Goal: Task Accomplishment & Management: Use online tool/utility

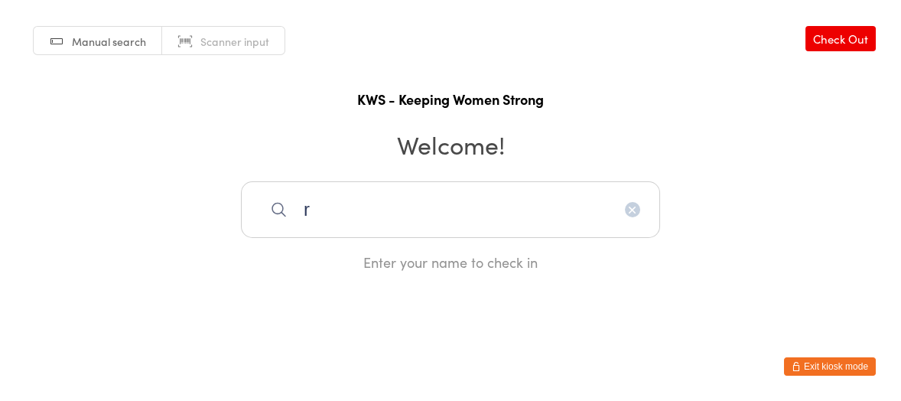
type input "r"
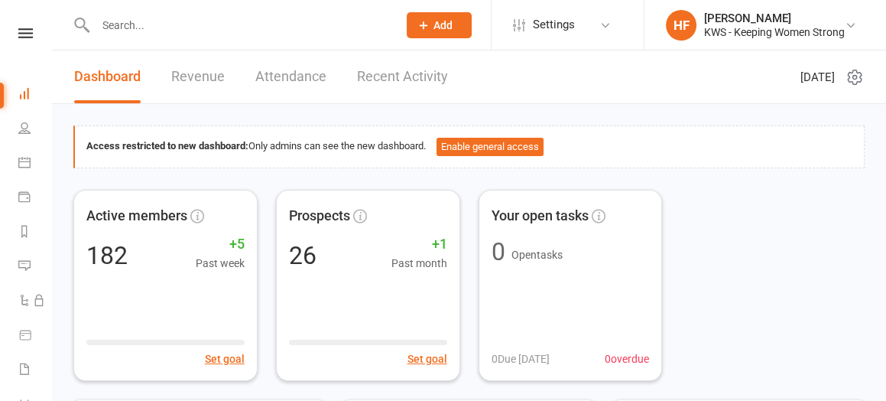
click at [640, 132] on div "Access restricted to new dashboard: Only admins can see the new dashboard. Enab…" at bounding box center [468, 146] width 791 height 43
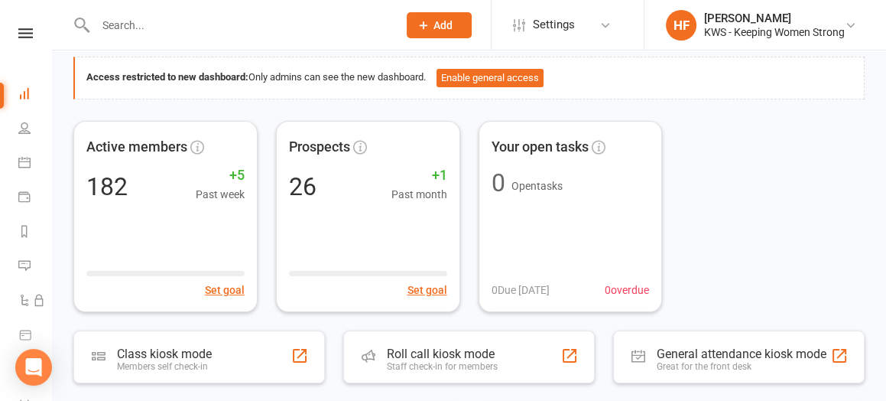
scroll to position [96, 0]
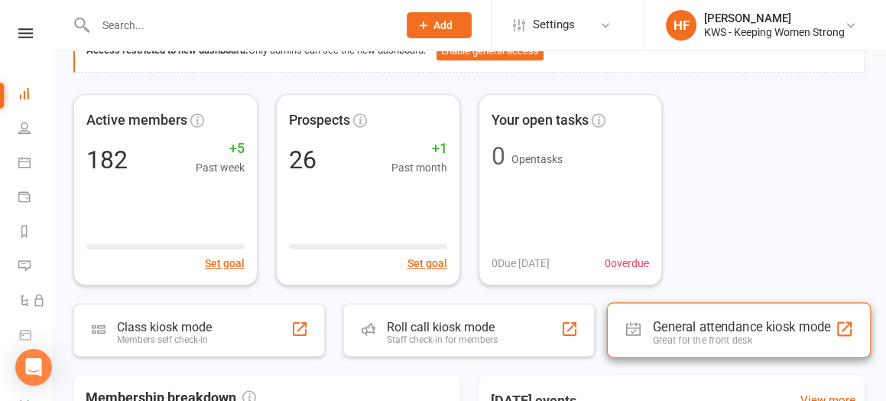
click at [726, 323] on div "General attendance kiosk mode" at bounding box center [742, 326] width 178 height 15
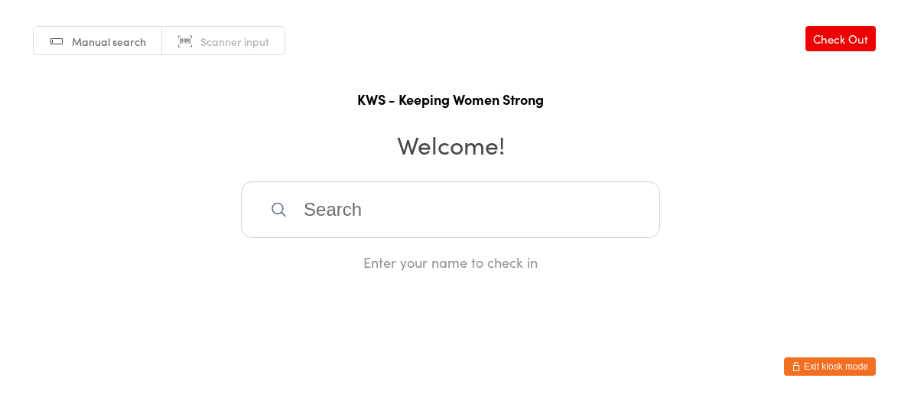
click at [340, 214] on input "search" at bounding box center [450, 209] width 419 height 57
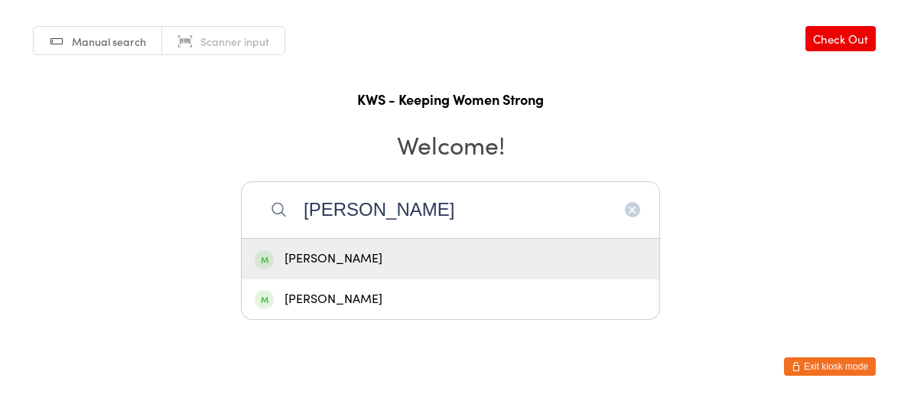
type input "[PERSON_NAME]"
click at [355, 260] on div "[PERSON_NAME]" at bounding box center [451, 259] width 392 height 21
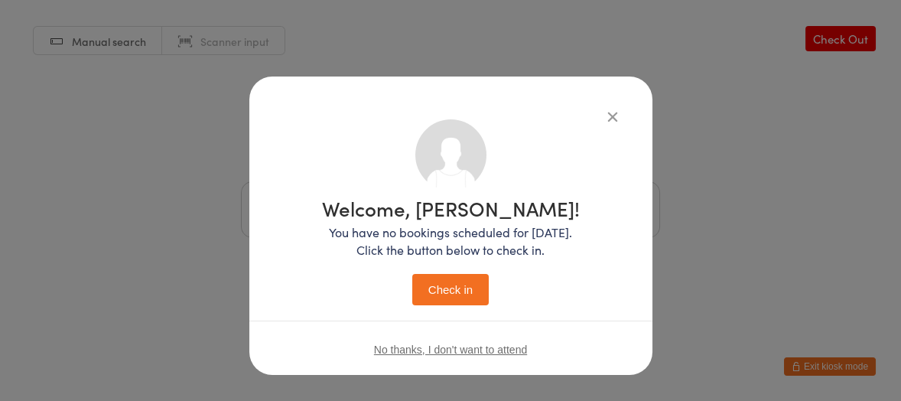
click at [441, 288] on button "Check in" at bounding box center [450, 289] width 76 height 31
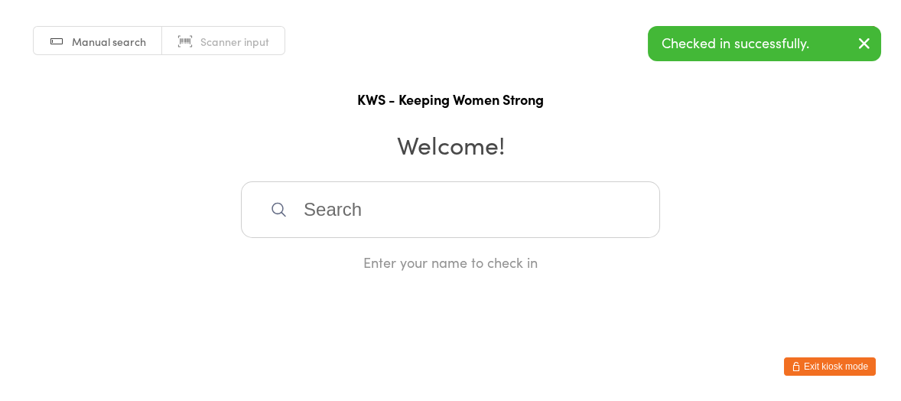
click at [341, 207] on input "search" at bounding box center [450, 209] width 419 height 57
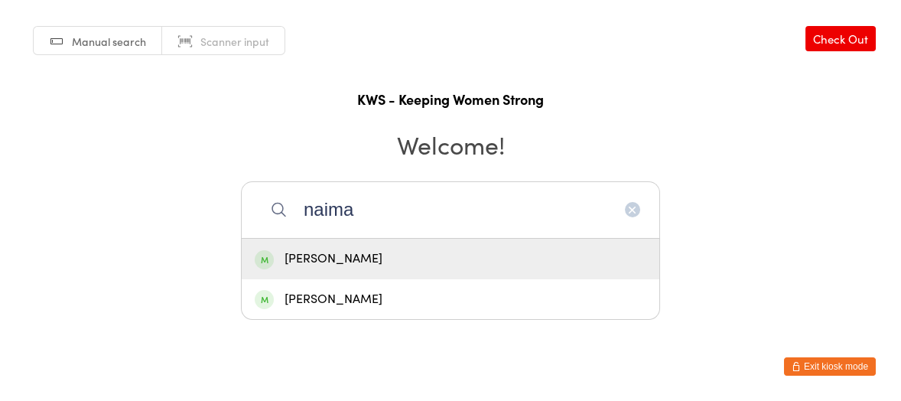
type input "naima"
click at [347, 263] on div "[PERSON_NAME]" at bounding box center [451, 259] width 392 height 21
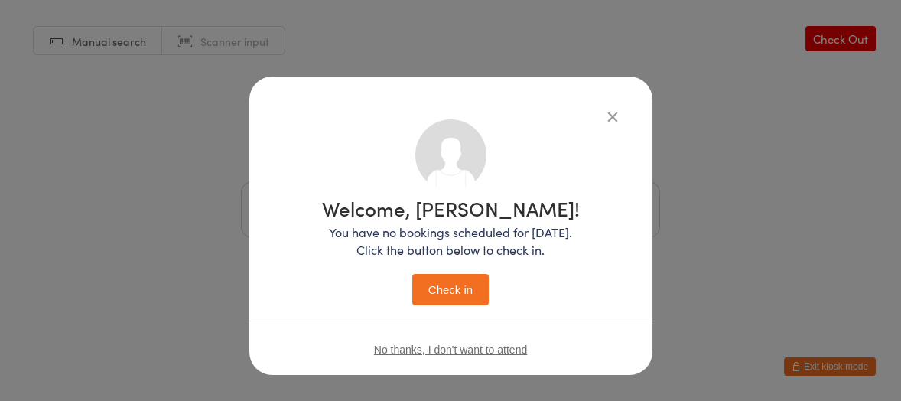
click at [437, 284] on button "Check in" at bounding box center [450, 289] width 76 height 31
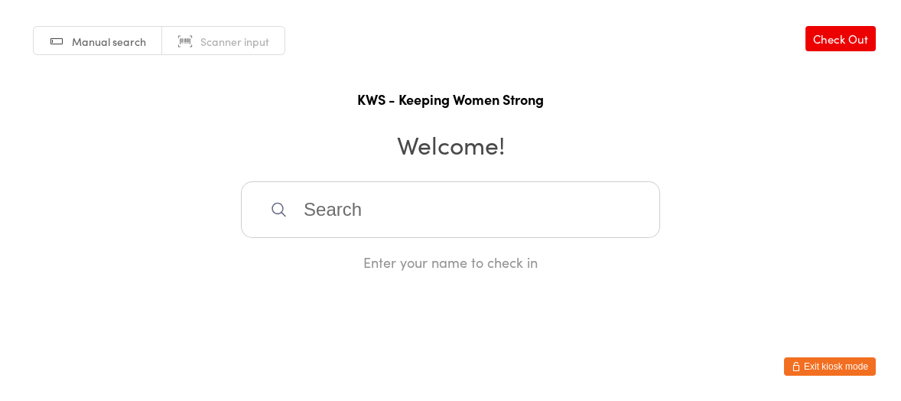
click at [292, 208] on input "search" at bounding box center [450, 209] width 419 height 57
type input "glory"
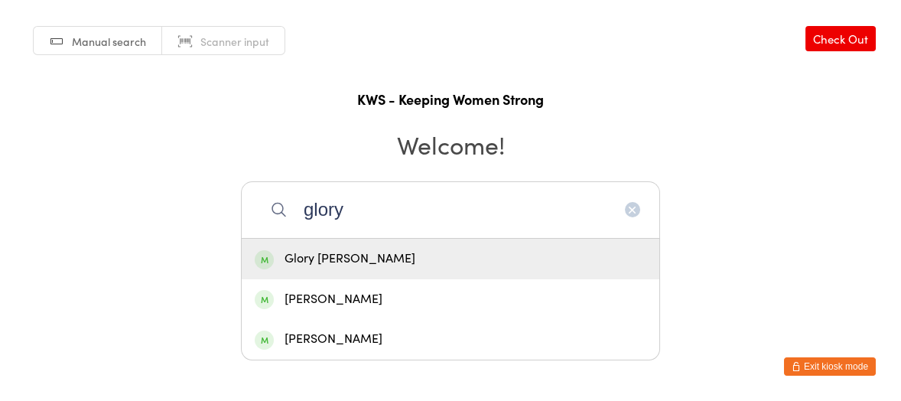
click at [299, 252] on div "Glory [PERSON_NAME]" at bounding box center [451, 259] width 392 height 21
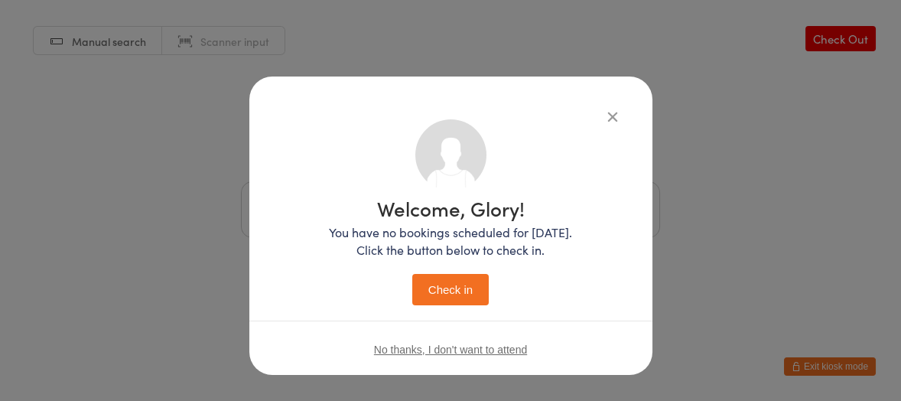
click at [412, 274] on button "Check in" at bounding box center [450, 289] width 76 height 31
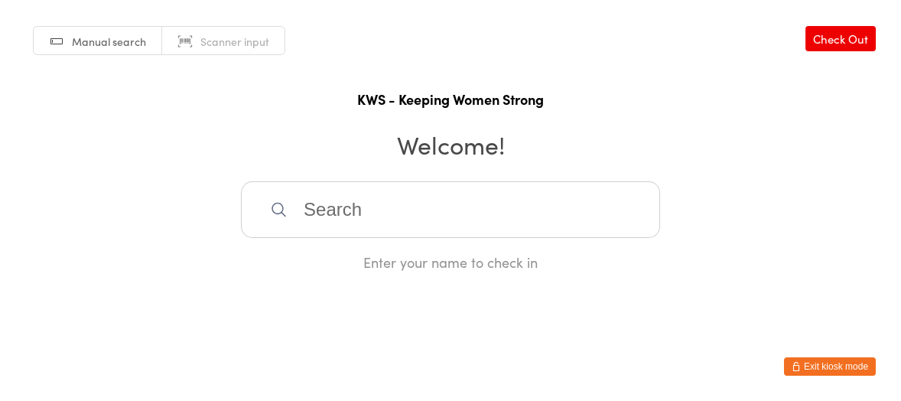
click at [320, 197] on input "search" at bounding box center [450, 209] width 419 height 57
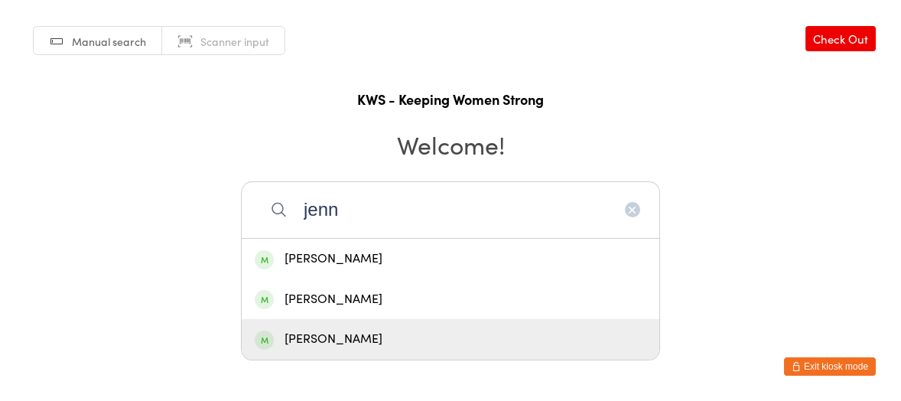
type input "jenn"
click at [301, 327] on div "[PERSON_NAME]" at bounding box center [451, 339] width 418 height 41
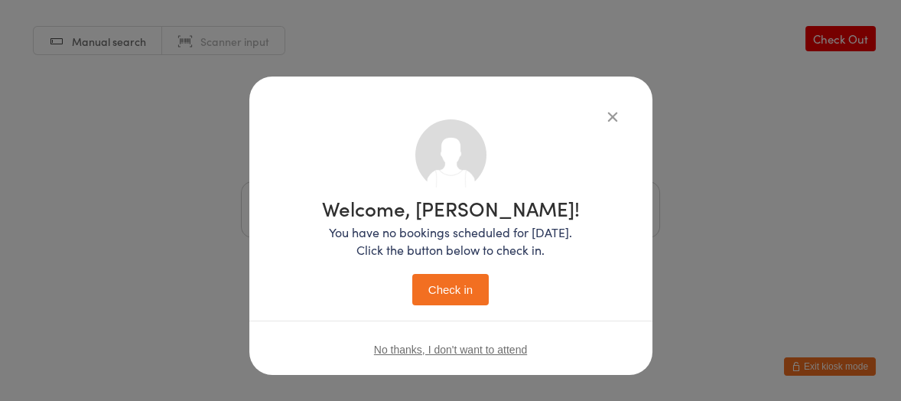
click at [431, 280] on button "Check in" at bounding box center [450, 289] width 76 height 31
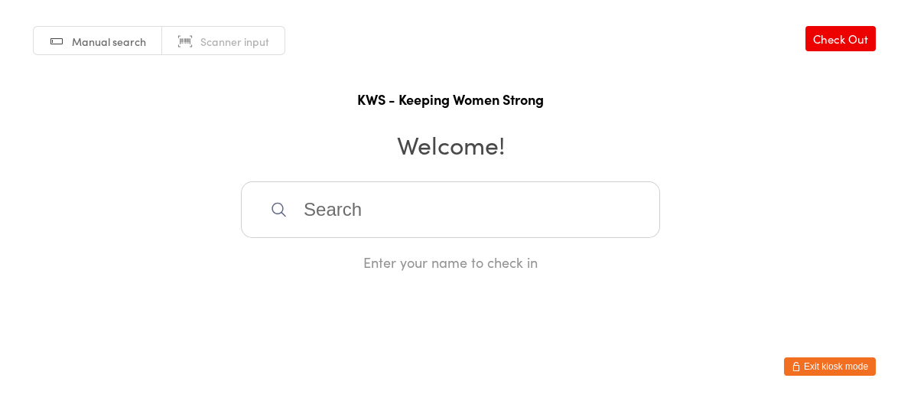
drag, startPoint x: 371, startPoint y: 200, endPoint x: 394, endPoint y: 174, distance: 34.7
click at [380, 193] on input "search" at bounding box center [450, 209] width 419 height 57
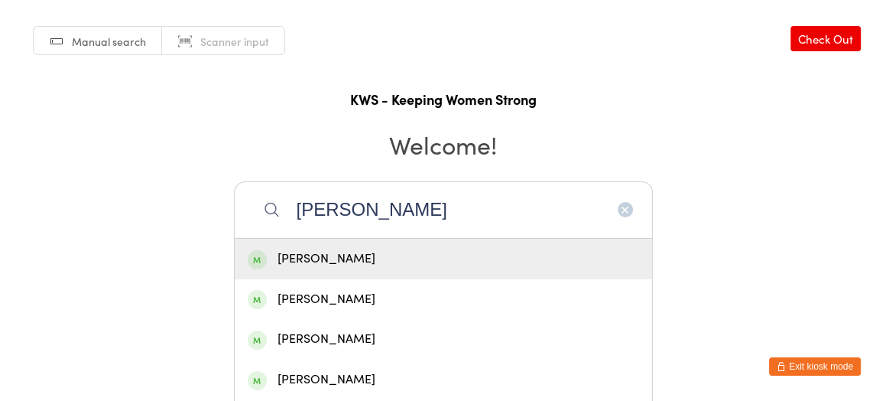
type input "[PERSON_NAME]"
click at [314, 257] on div "[PERSON_NAME]" at bounding box center [444, 259] width 392 height 21
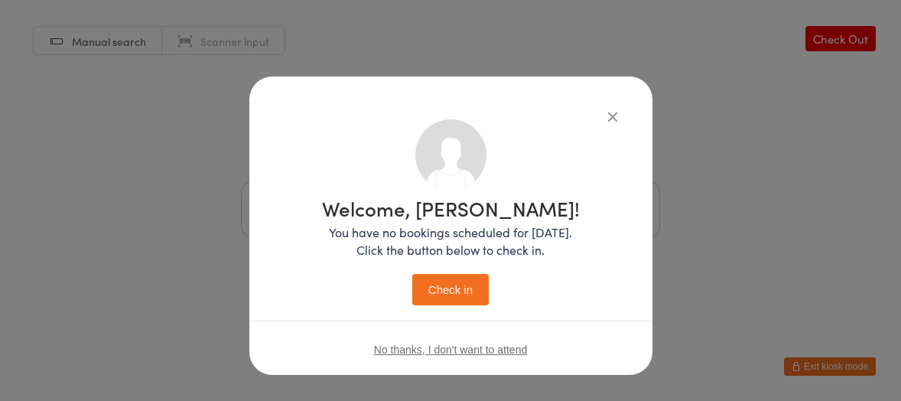
click at [437, 294] on button "Check in" at bounding box center [450, 289] width 76 height 31
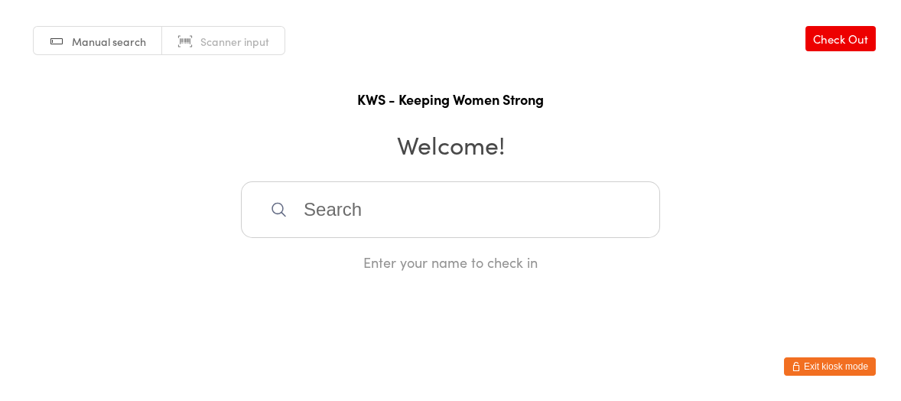
click at [411, 213] on input "search" at bounding box center [450, 209] width 419 height 57
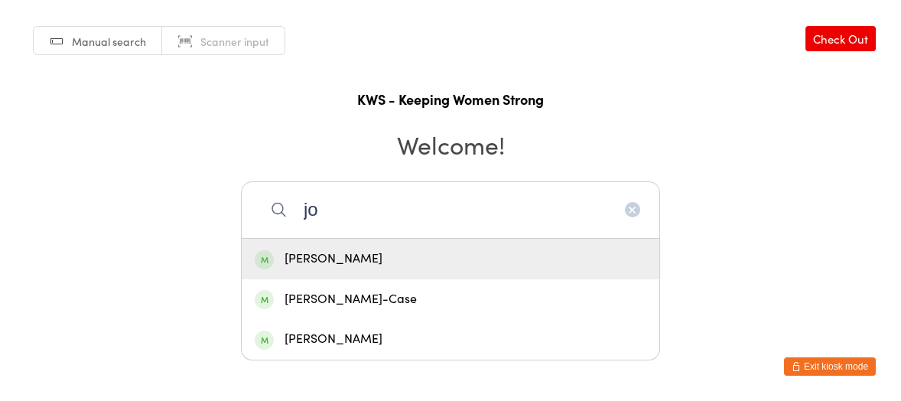
type input "jo"
click at [305, 259] on div "[PERSON_NAME]" at bounding box center [451, 259] width 392 height 21
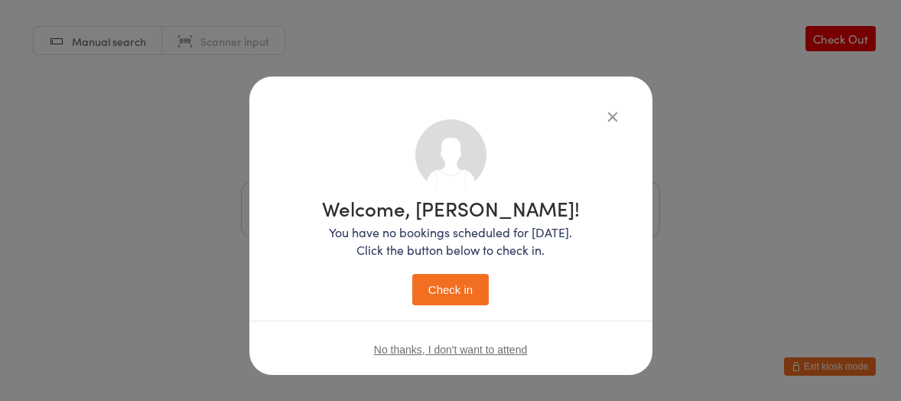
click at [440, 284] on button "Check in" at bounding box center [450, 289] width 76 height 31
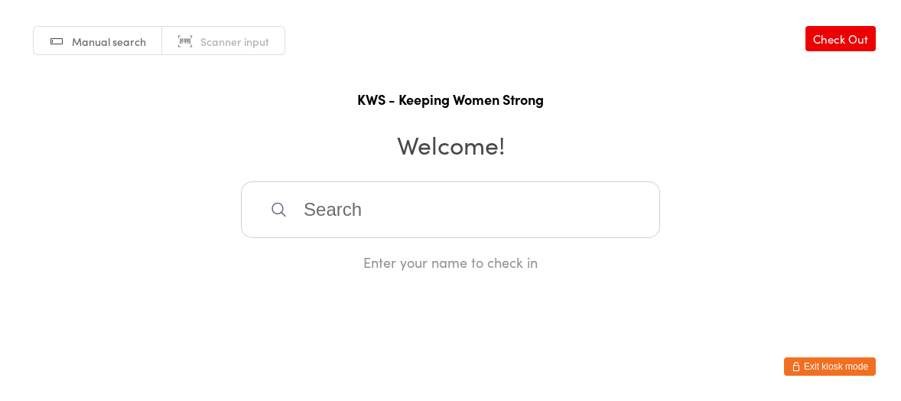
click at [324, 208] on input "search" at bounding box center [450, 209] width 419 height 57
type input "bri"
click at [323, 256] on div "[PERSON_NAME]" at bounding box center [451, 259] width 392 height 21
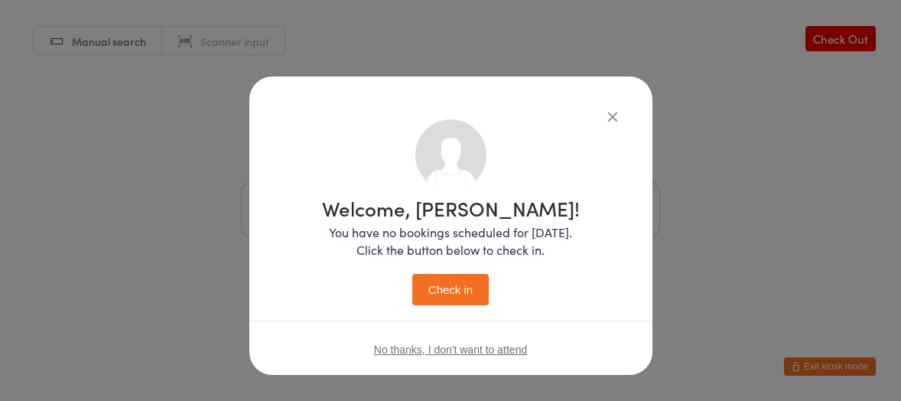
click at [449, 286] on button "Check in" at bounding box center [450, 289] width 76 height 31
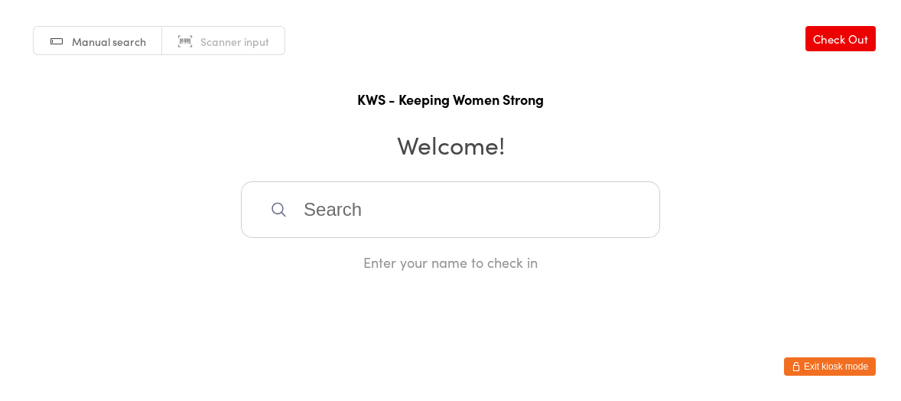
click at [331, 215] on input "search" at bounding box center [450, 209] width 419 height 57
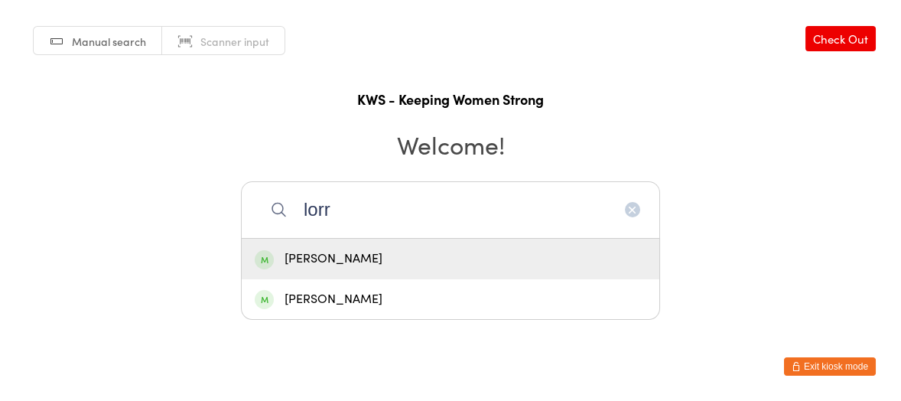
type input "lorr"
drag, startPoint x: 343, startPoint y: 258, endPoint x: 395, endPoint y: 281, distance: 56.5
click at [365, 270] on div "[PERSON_NAME]" at bounding box center [451, 259] width 418 height 41
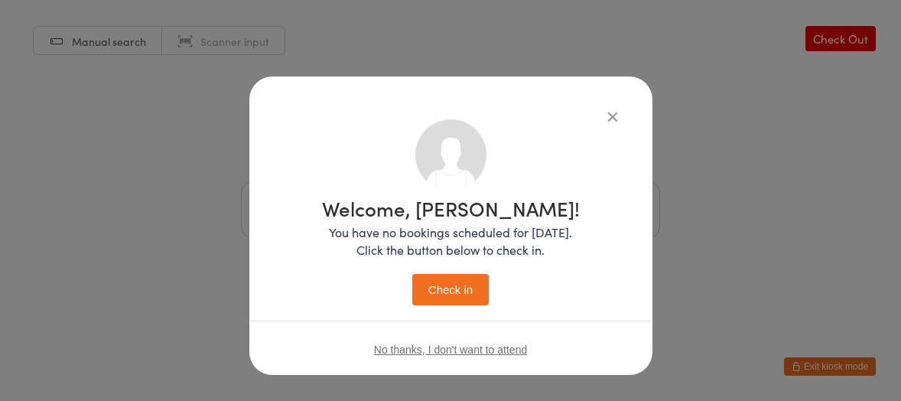
drag, startPoint x: 453, startPoint y: 284, endPoint x: 526, endPoint y: 317, distance: 79.4
click at [466, 292] on button "Check in" at bounding box center [450, 289] width 76 height 31
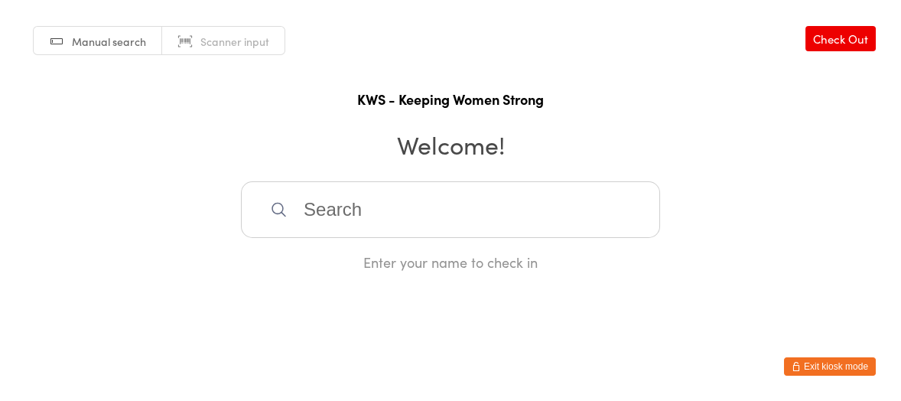
click at [318, 219] on input "search" at bounding box center [450, 209] width 419 height 57
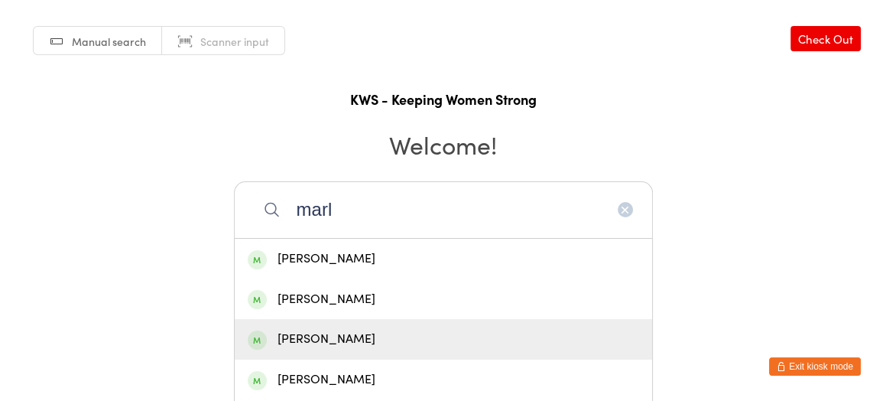
type input "marl"
click at [361, 337] on div "[PERSON_NAME]" at bounding box center [444, 339] width 392 height 21
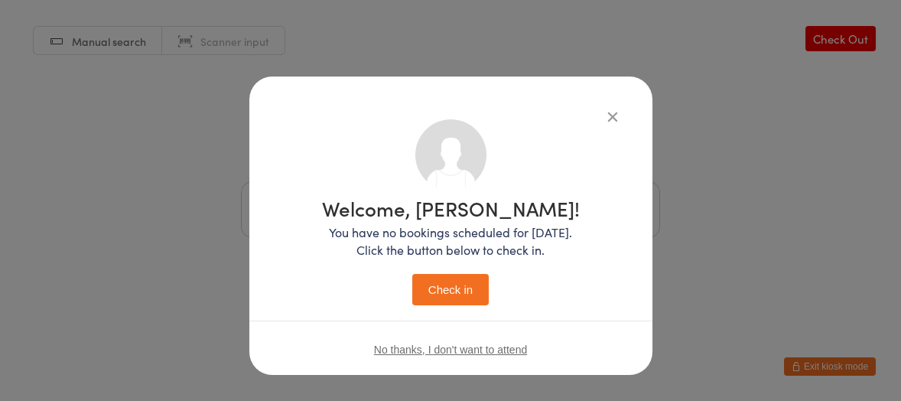
click at [445, 287] on button "Check in" at bounding box center [450, 289] width 76 height 31
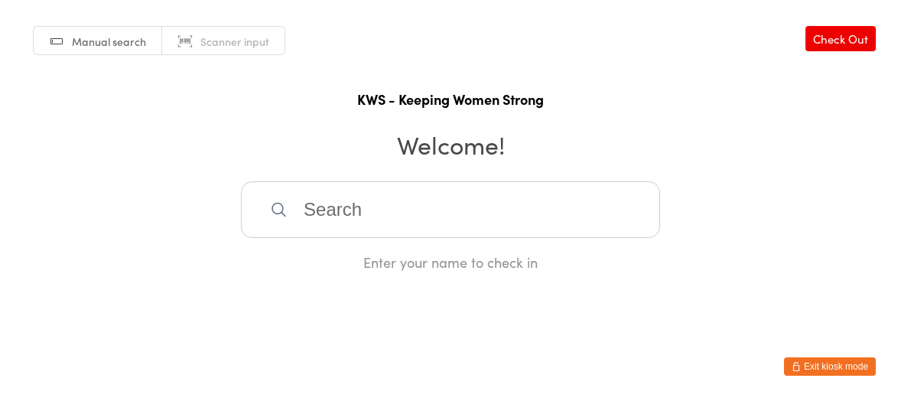
click at [335, 216] on input "search" at bounding box center [450, 209] width 419 height 57
type input "gw"
click at [336, 254] on div "[PERSON_NAME]" at bounding box center [451, 259] width 392 height 21
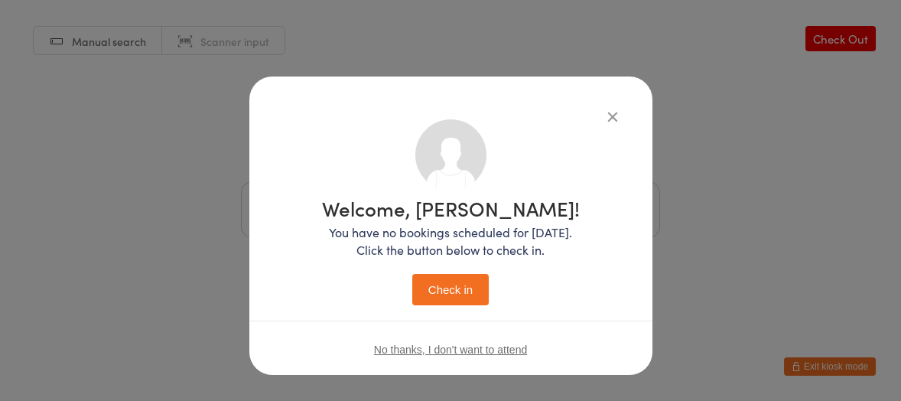
click at [460, 293] on button "Check in" at bounding box center [450, 289] width 76 height 31
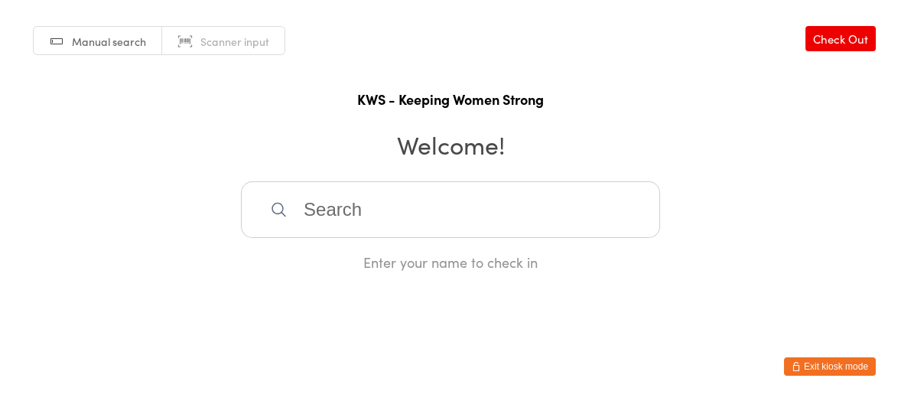
click at [290, 206] on input "search" at bounding box center [450, 209] width 419 height 57
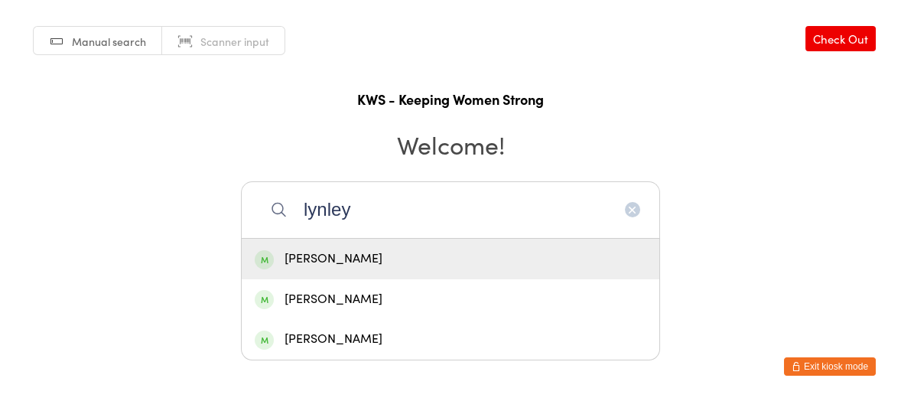
type input "lynley"
click at [313, 257] on div "[PERSON_NAME]" at bounding box center [451, 259] width 392 height 21
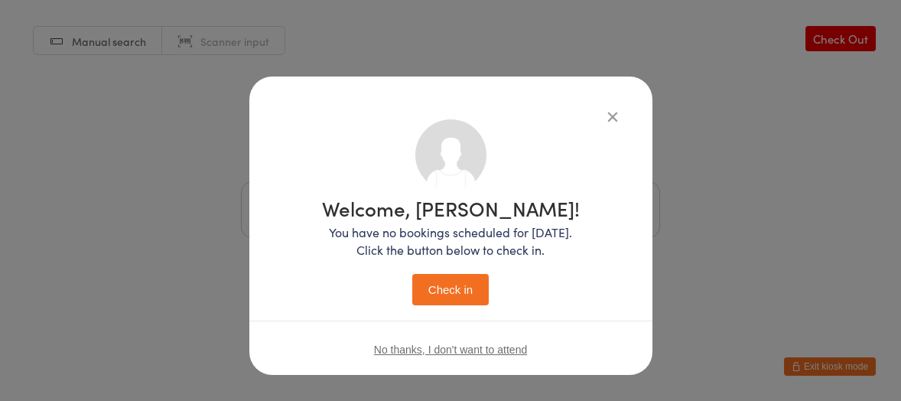
click at [436, 283] on button "Check in" at bounding box center [450, 289] width 76 height 31
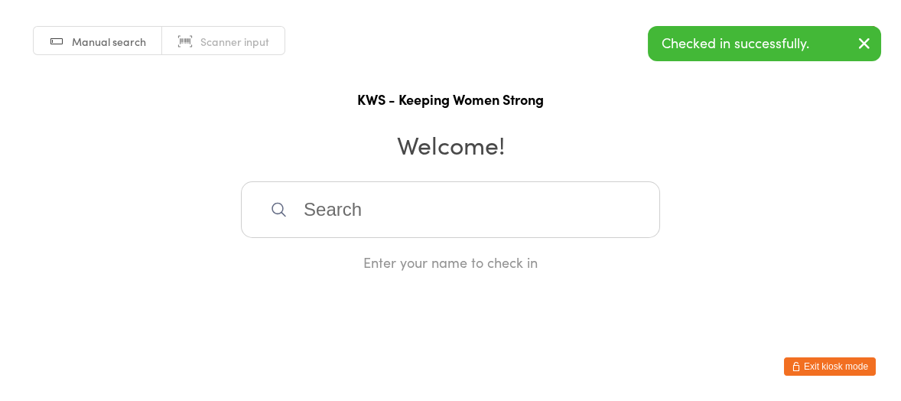
click at [149, 138] on h2 "Welcome!" at bounding box center [450, 144] width 870 height 34
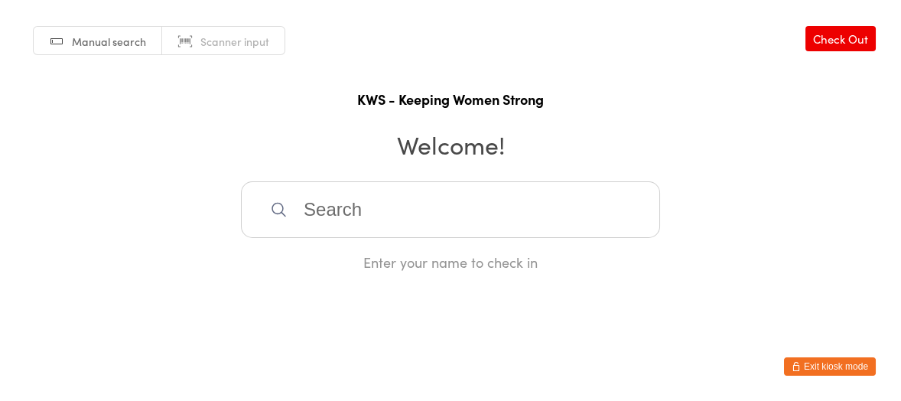
click at [319, 198] on input "search" at bounding box center [450, 209] width 419 height 57
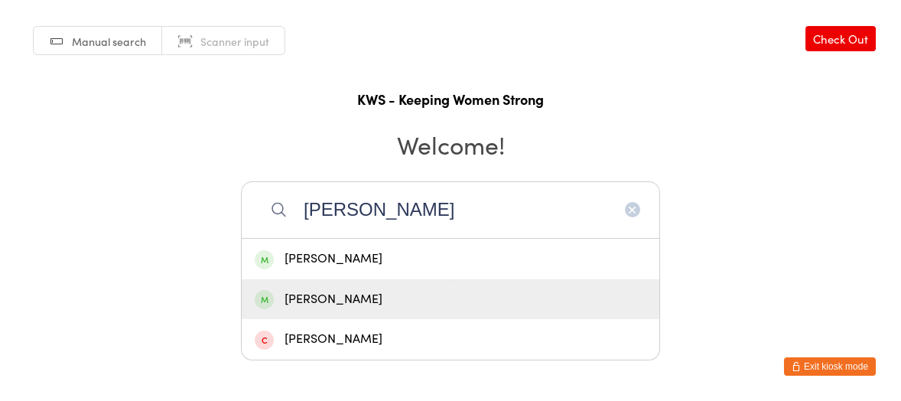
type input "[PERSON_NAME]"
click at [350, 300] on div "[PERSON_NAME]" at bounding box center [451, 299] width 392 height 21
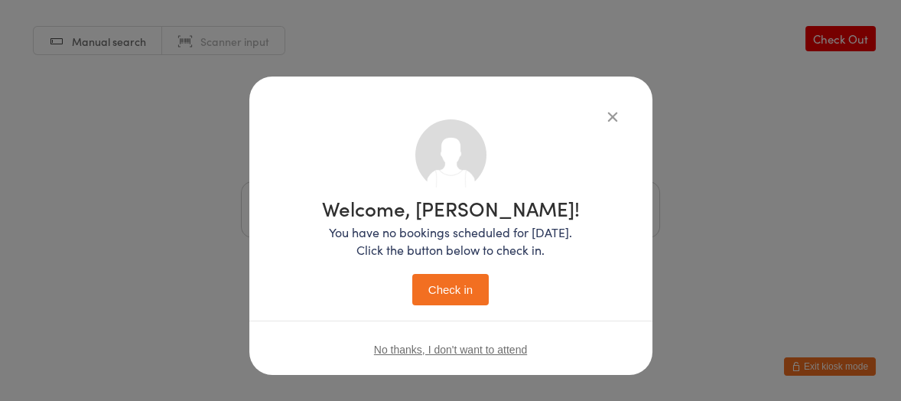
click at [434, 284] on button "Check in" at bounding box center [450, 289] width 76 height 31
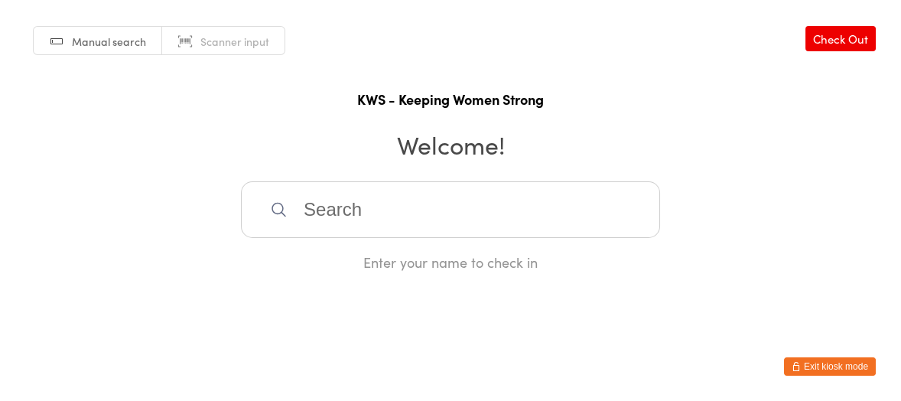
click at [414, 221] on input "search" at bounding box center [450, 209] width 419 height 57
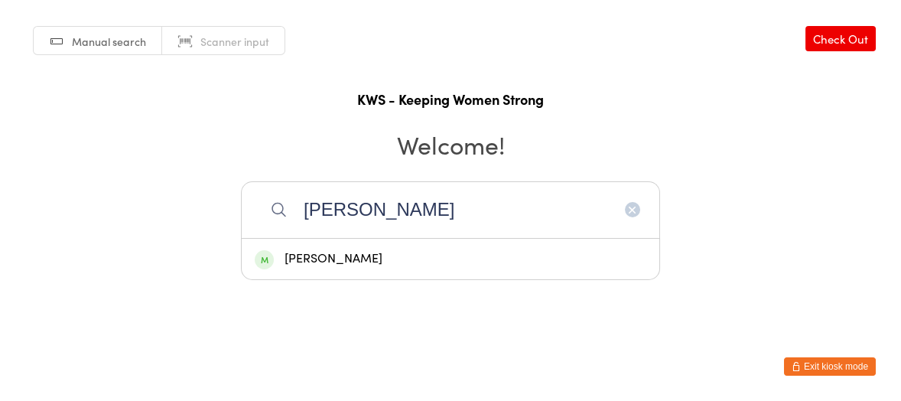
type input "[PERSON_NAME]"
click at [346, 252] on div "[PERSON_NAME]" at bounding box center [451, 259] width 392 height 21
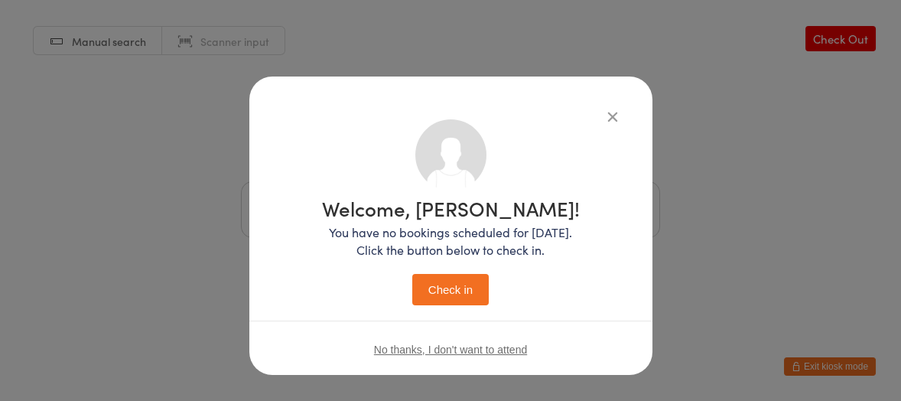
click at [440, 288] on button "Check in" at bounding box center [450, 289] width 76 height 31
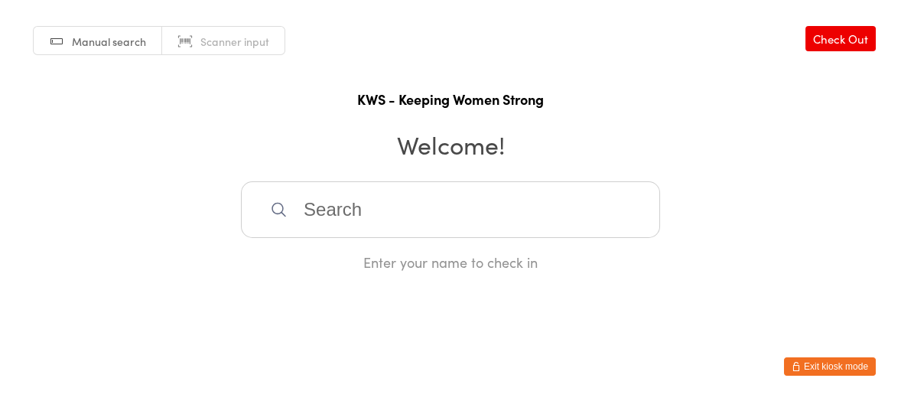
click at [372, 209] on input "search" at bounding box center [450, 209] width 419 height 57
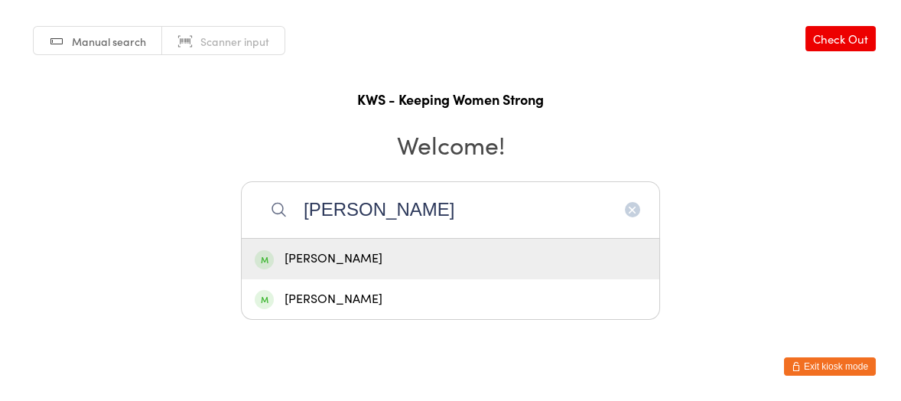
type input "[PERSON_NAME]"
click at [324, 259] on div "[PERSON_NAME]" at bounding box center [451, 259] width 392 height 21
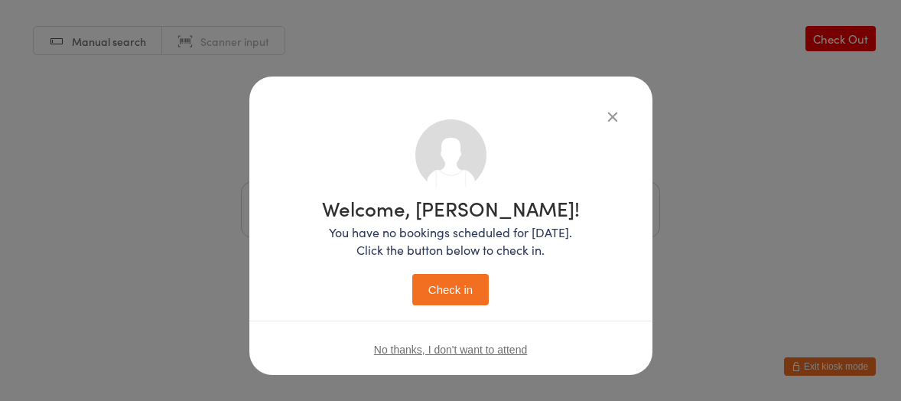
click at [425, 280] on button "Check in" at bounding box center [450, 289] width 76 height 31
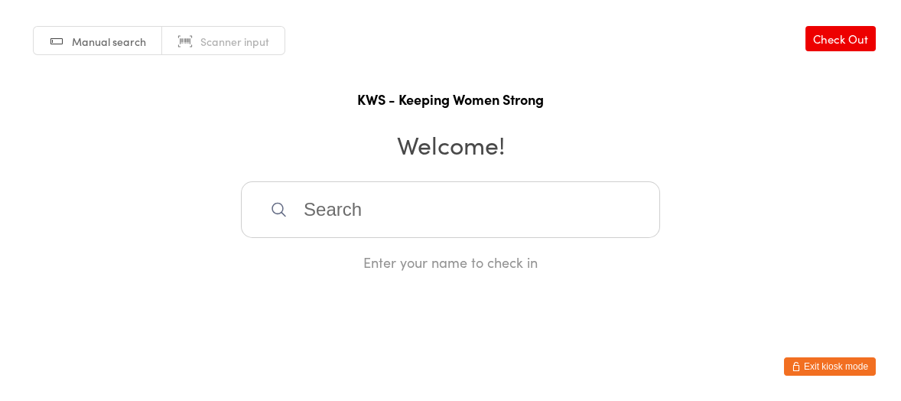
click at [470, 220] on input "search" at bounding box center [450, 209] width 419 height 57
click at [388, 213] on input "j" at bounding box center [450, 209] width 419 height 57
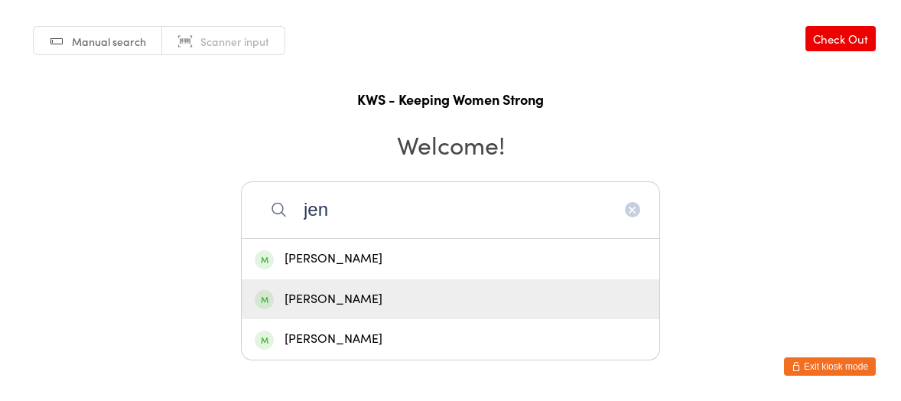
type input "jen"
click at [343, 296] on div "[PERSON_NAME]" at bounding box center [451, 299] width 392 height 21
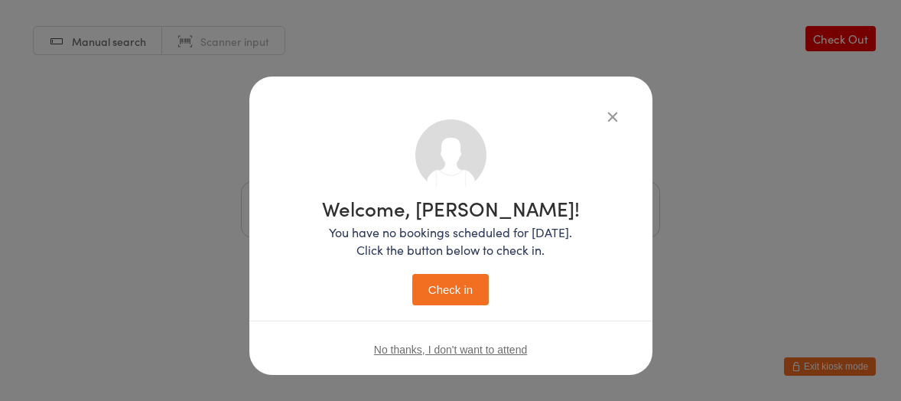
click at [421, 291] on button "Check in" at bounding box center [450, 289] width 76 height 31
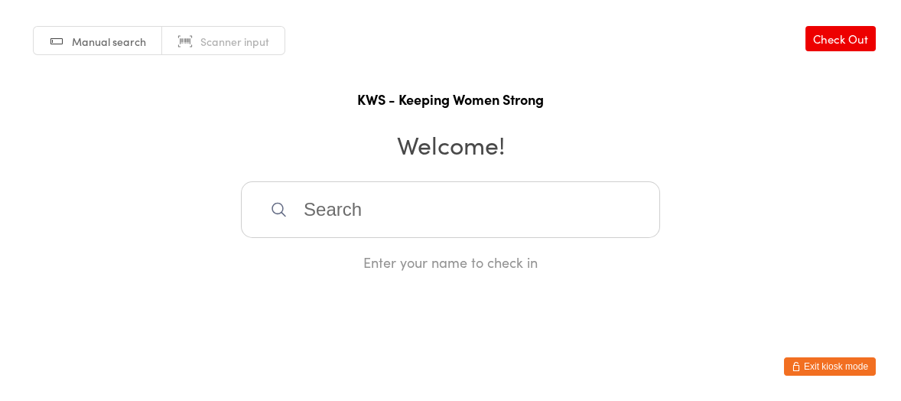
drag, startPoint x: 299, startPoint y: 208, endPoint x: 314, endPoint y: 210, distance: 15.5
click at [305, 210] on input "search" at bounding box center [450, 209] width 419 height 57
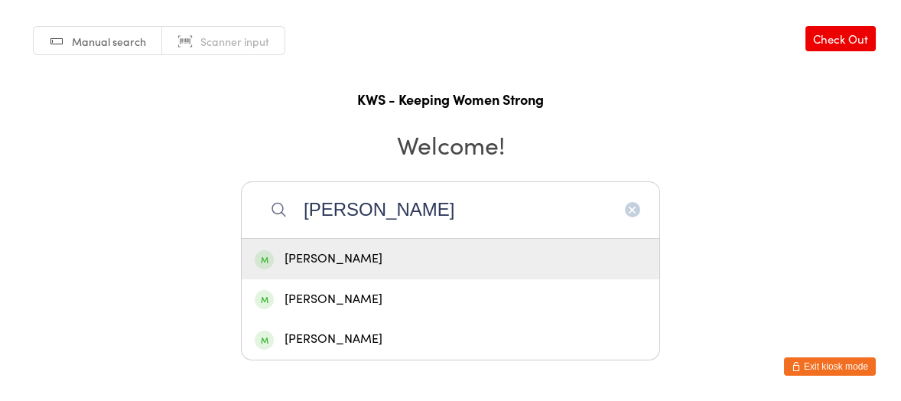
type input "[PERSON_NAME]"
click at [320, 256] on div "[PERSON_NAME]" at bounding box center [451, 259] width 392 height 21
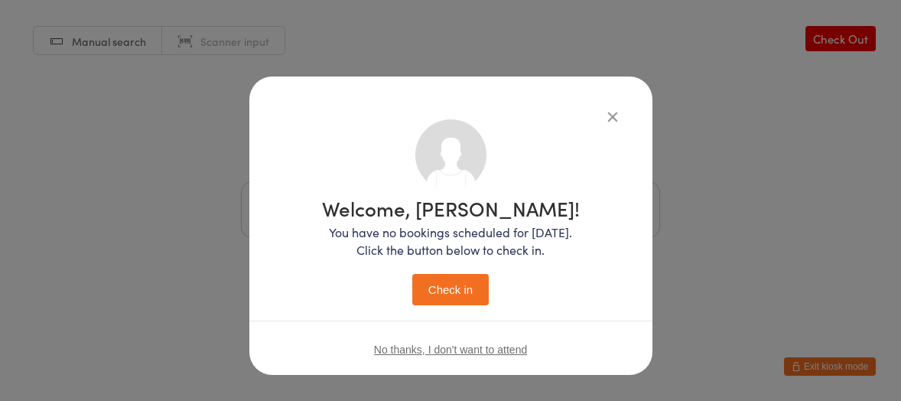
click at [440, 291] on button "Check in" at bounding box center [450, 289] width 76 height 31
